Goal: Information Seeking & Learning: Learn about a topic

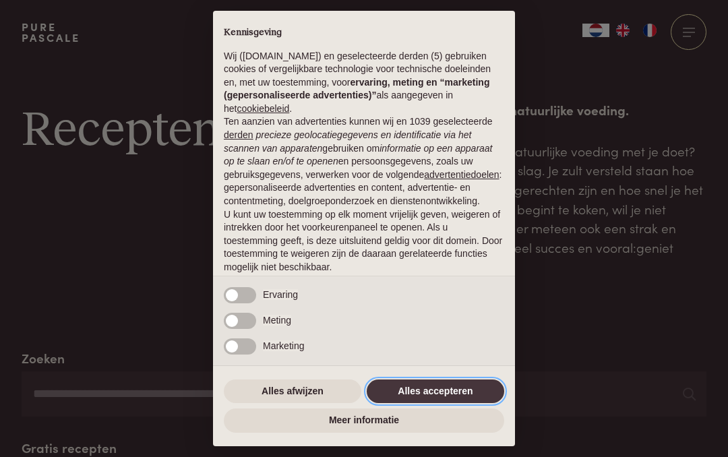
click at [448, 388] on button "Alles accepteren" at bounding box center [435, 391] width 137 height 24
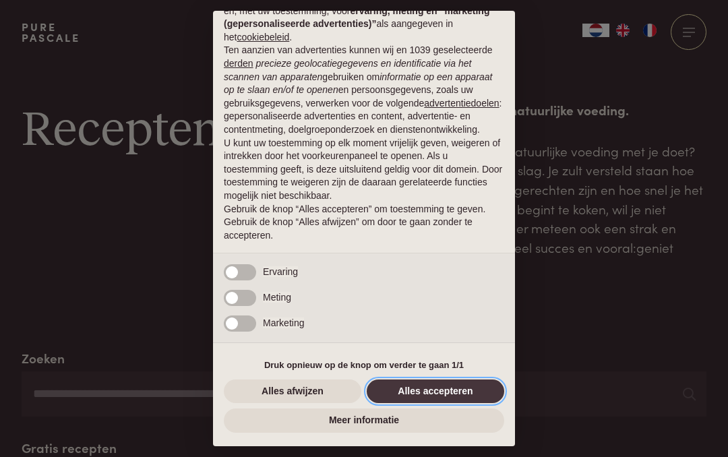
click at [448, 396] on button "Alles accepteren" at bounding box center [435, 391] width 137 height 24
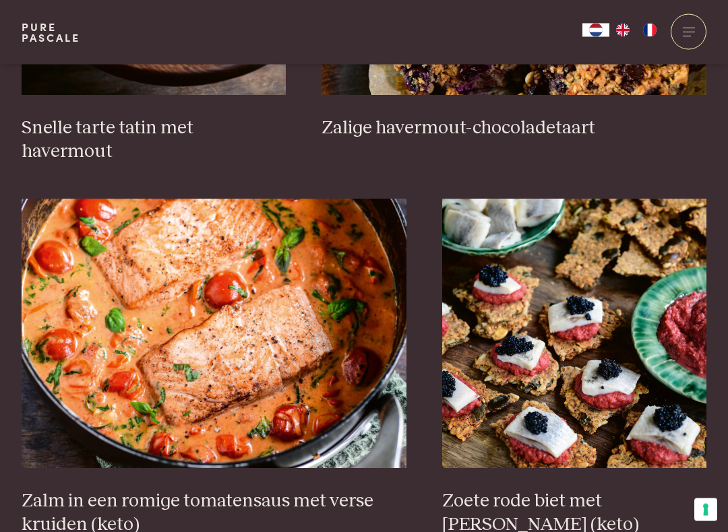
scroll to position [2239, 0]
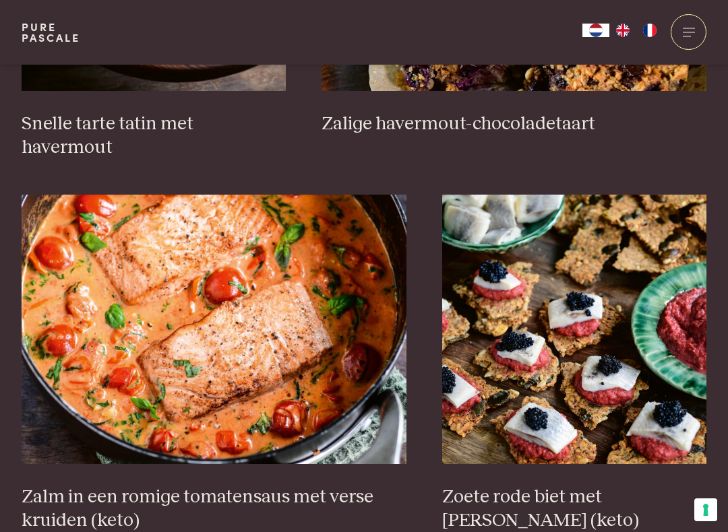
click at [186, 303] on img at bounding box center [214, 330] width 385 height 270
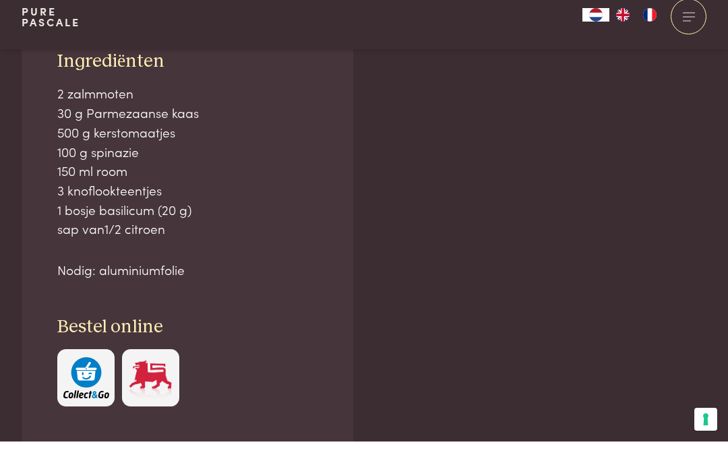
scroll to position [929, 0]
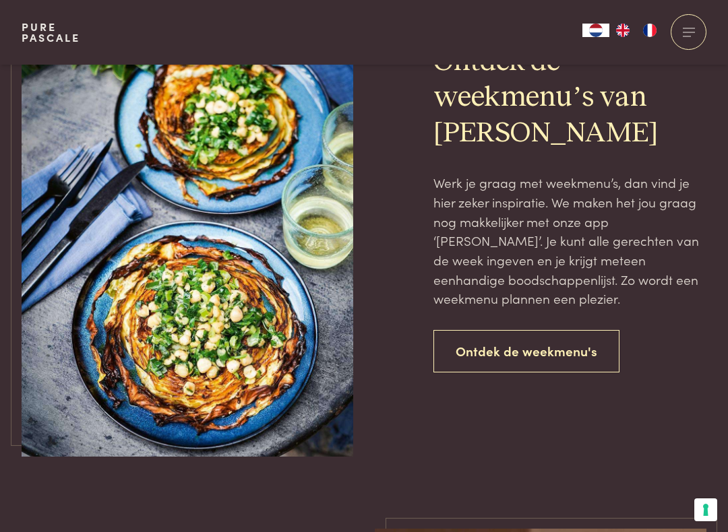
scroll to position [2961, 0]
click at [513, 331] on link "Ontdek de weekmenu's" at bounding box center [526, 352] width 186 height 42
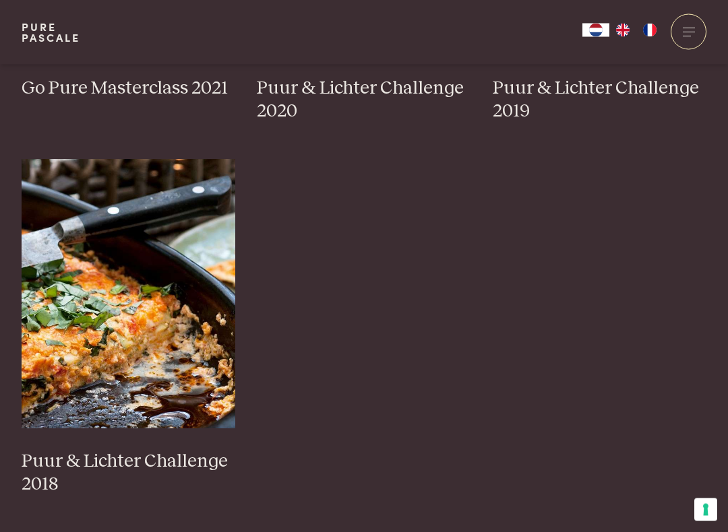
scroll to position [1369, 0]
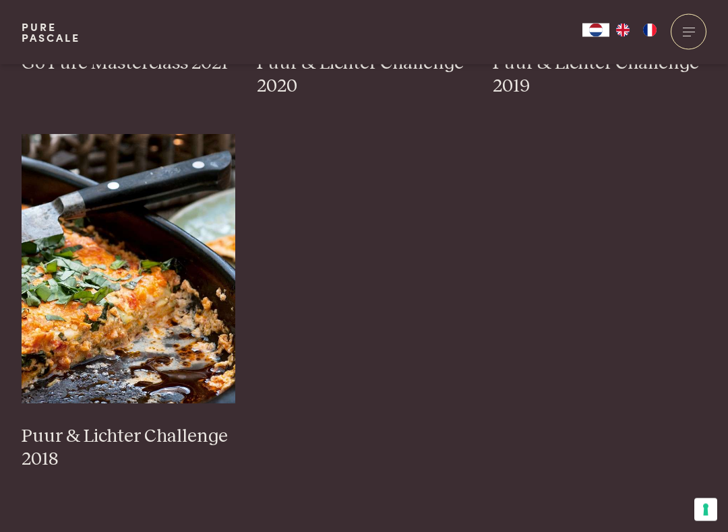
click at [94, 299] on img at bounding box center [129, 270] width 214 height 270
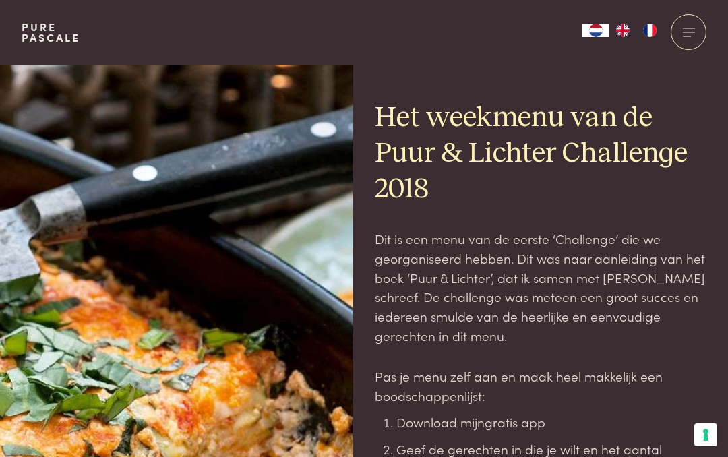
click at [332, 414] on div at bounding box center [188, 347] width 332 height 565
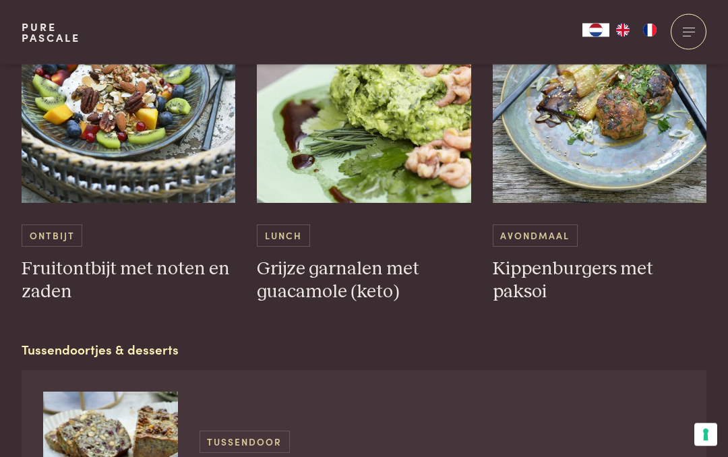
scroll to position [853, 0]
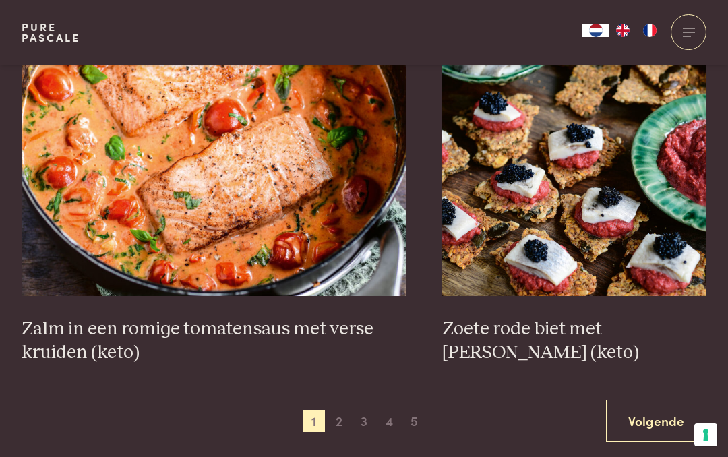
click at [649, 400] on link "Volgende" at bounding box center [656, 421] width 100 height 42
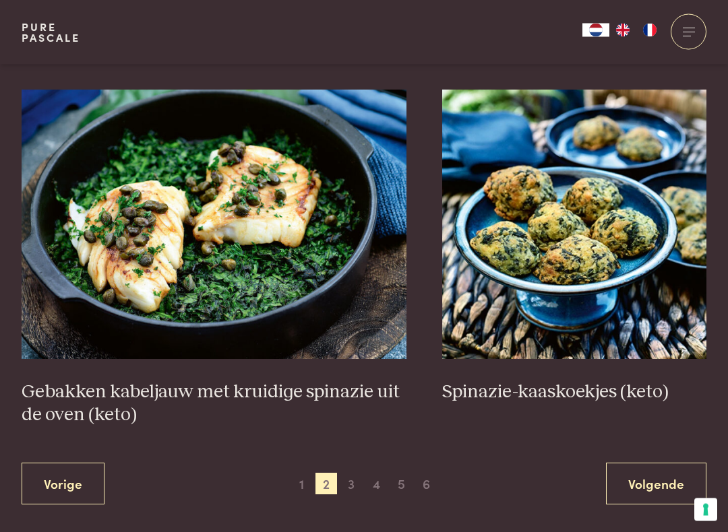
scroll to position [2322, 0]
click at [645, 456] on link "Volgende" at bounding box center [656, 484] width 100 height 42
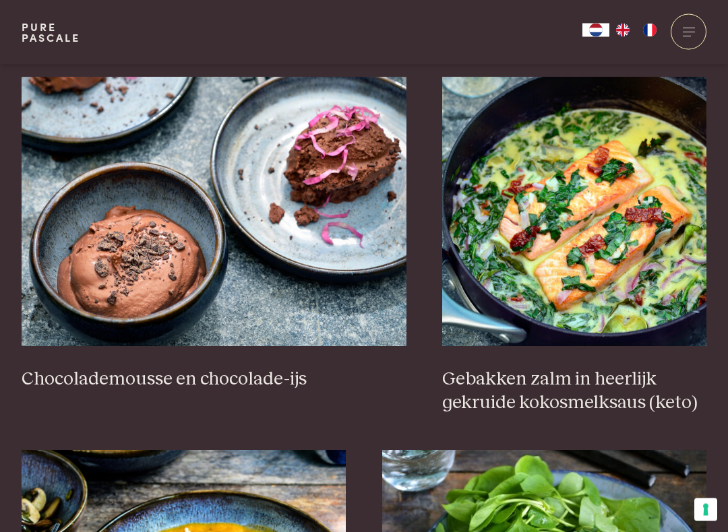
scroll to position [1284, 0]
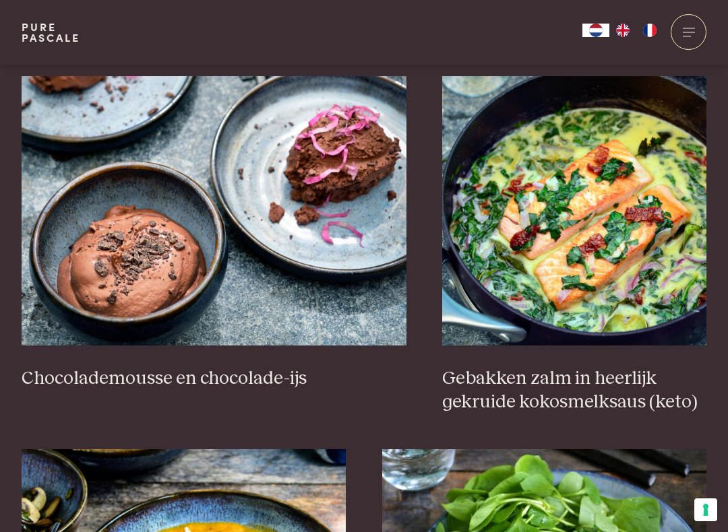
click at [588, 248] on img at bounding box center [574, 211] width 264 height 270
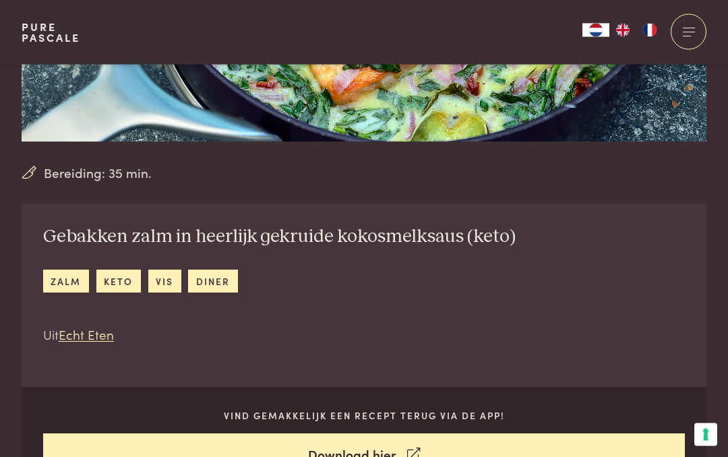
scroll to position [323, 0]
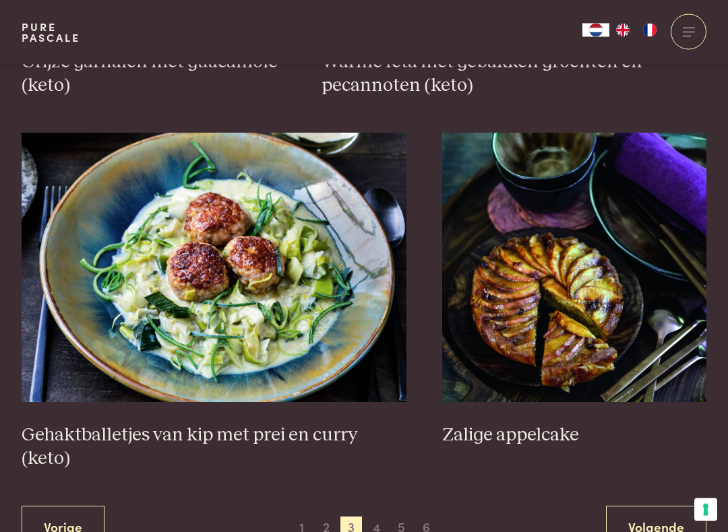
scroll to position [2348, 0]
click at [633, 485] on link "Volgende" at bounding box center [656, 527] width 100 height 42
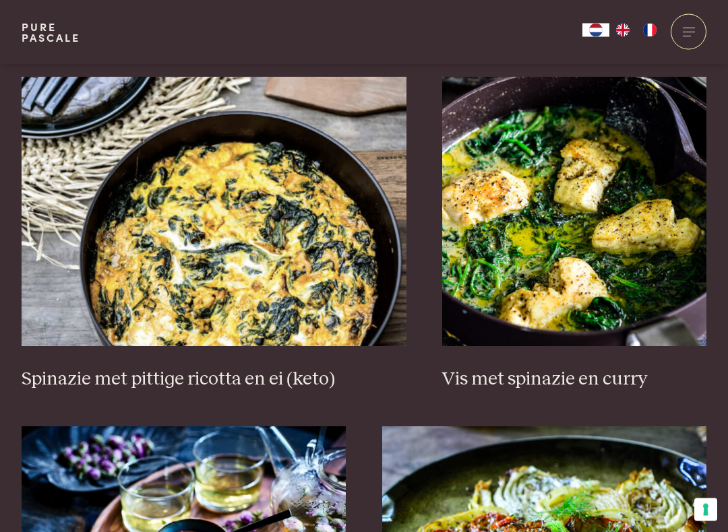
scroll to position [1261, 0]
click at [238, 281] on img at bounding box center [214, 212] width 385 height 270
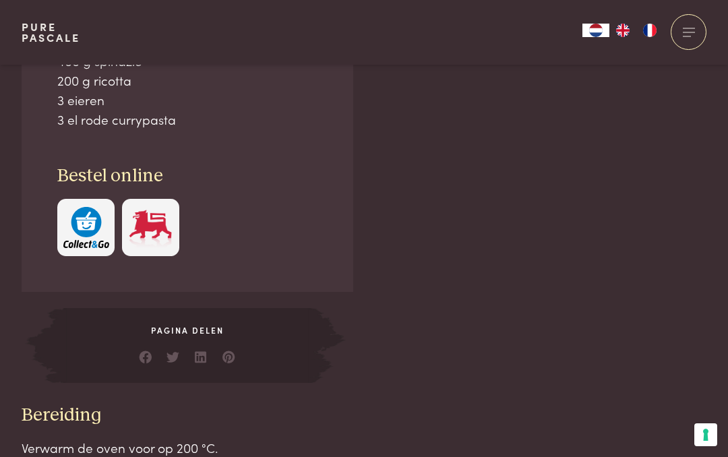
scroll to position [956, 0]
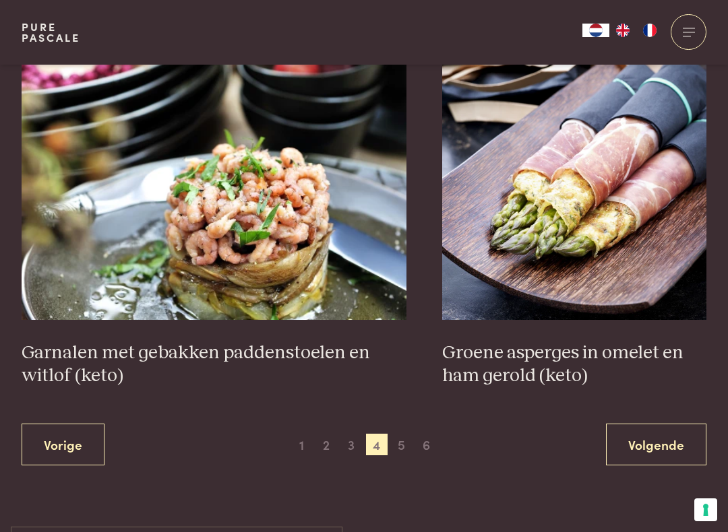
click at [651, 438] on link "Volgende" at bounding box center [656, 445] width 100 height 42
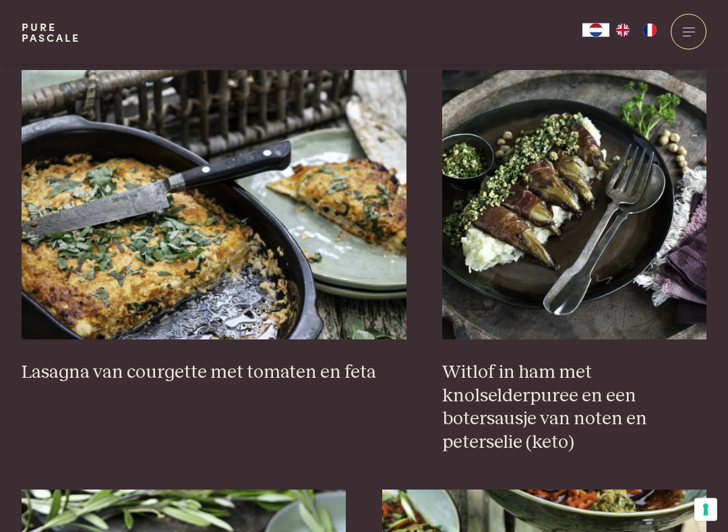
scroll to position [1245, 0]
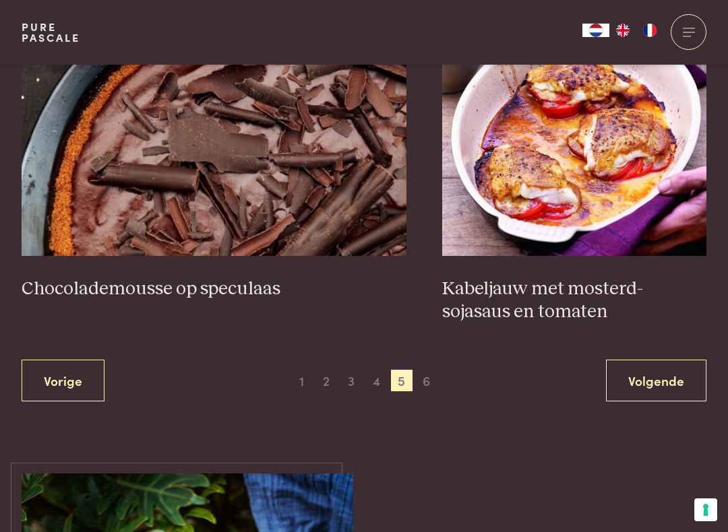
click at [667, 373] on link "Volgende" at bounding box center [656, 381] width 100 height 42
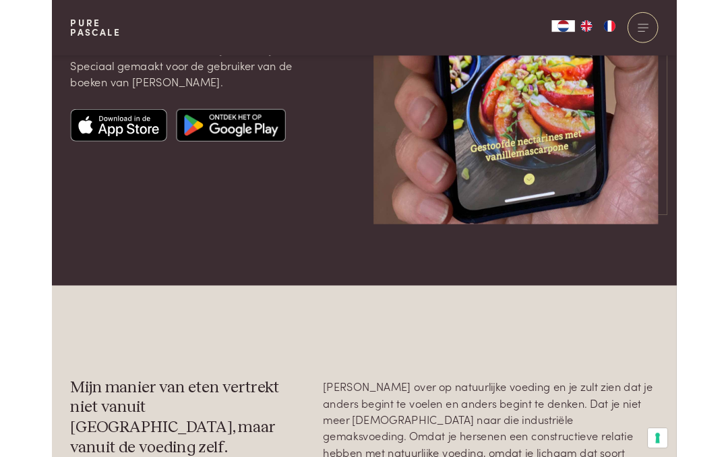
scroll to position [1865, 0]
